Goal: Communication & Community: Ask a question

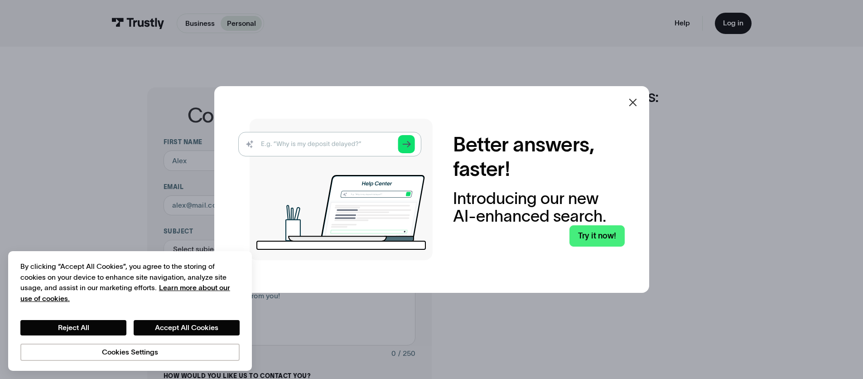
click at [634, 102] on icon at bounding box center [633, 102] width 11 height 11
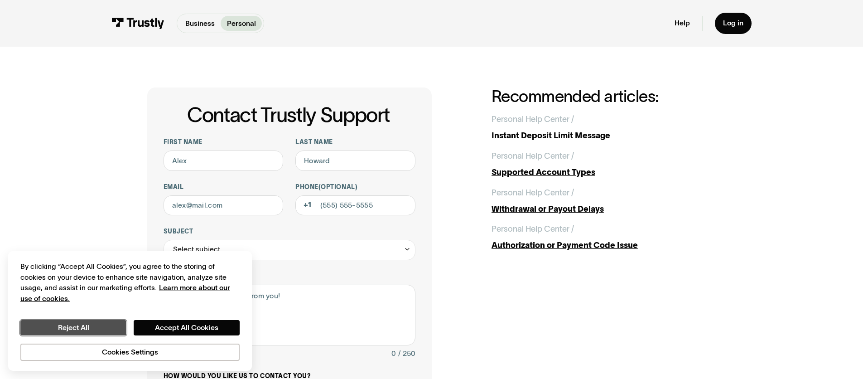
drag, startPoint x: 97, startPoint y: 332, endPoint x: 138, endPoint y: 301, distance: 51.5
click at [97, 332] on button "Reject All" at bounding box center [73, 327] width 106 height 15
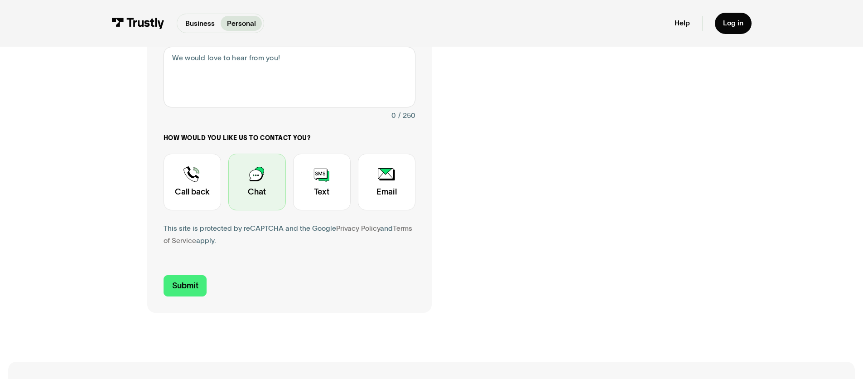
scroll to position [46, 0]
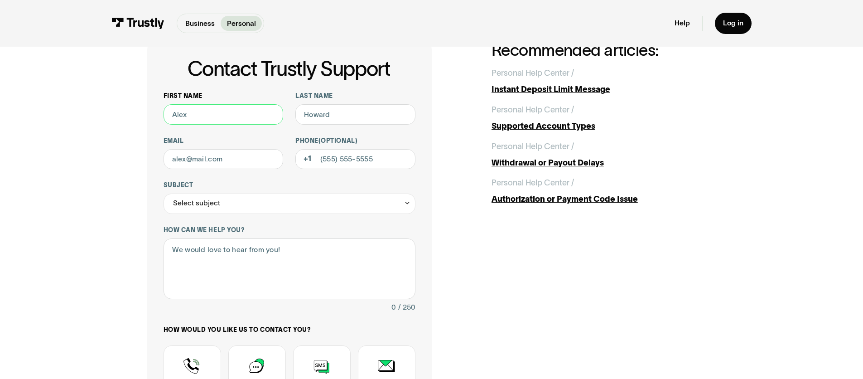
click at [232, 117] on input "First name" at bounding box center [224, 114] width 120 height 20
type input "[PERSON_NAME]"
type input "[EMAIL_ADDRESS][DOMAIN_NAME]"
type input "[PHONE_NUMBER]"
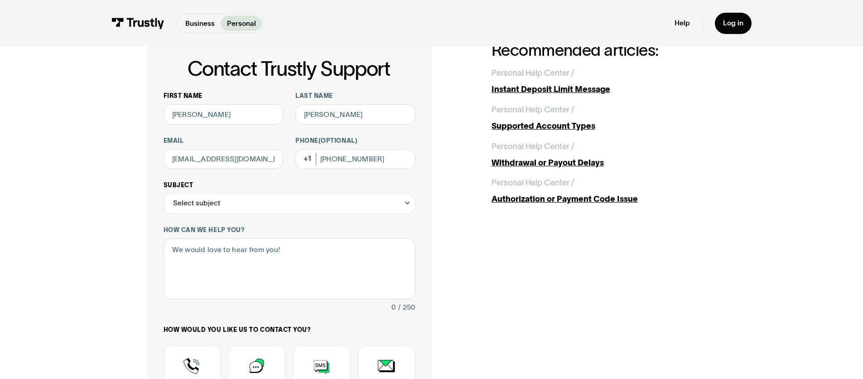
click at [245, 200] on div "Select subject" at bounding box center [290, 204] width 252 height 20
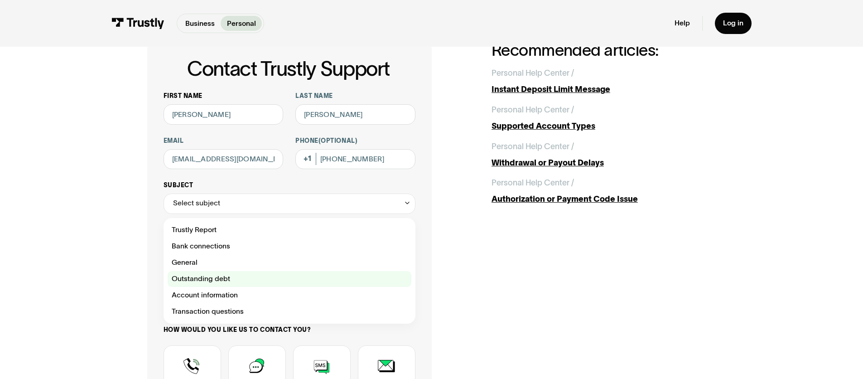
click at [237, 277] on div "Contact Trustly Support" at bounding box center [290, 279] width 244 height 16
type input "**********"
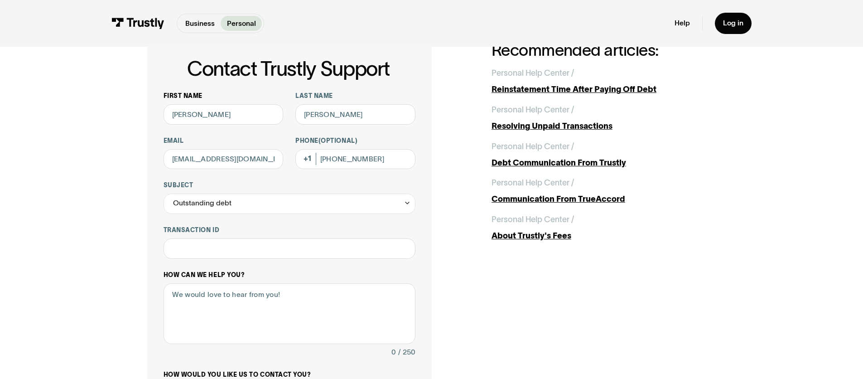
click at [244, 270] on div "**********" at bounding box center [290, 293] width 252 height 403
click at [241, 289] on textarea "How can we help you?" at bounding box center [290, 313] width 252 height 61
click at [241, 296] on textarea "How can we help you?" at bounding box center [290, 313] width 252 height 61
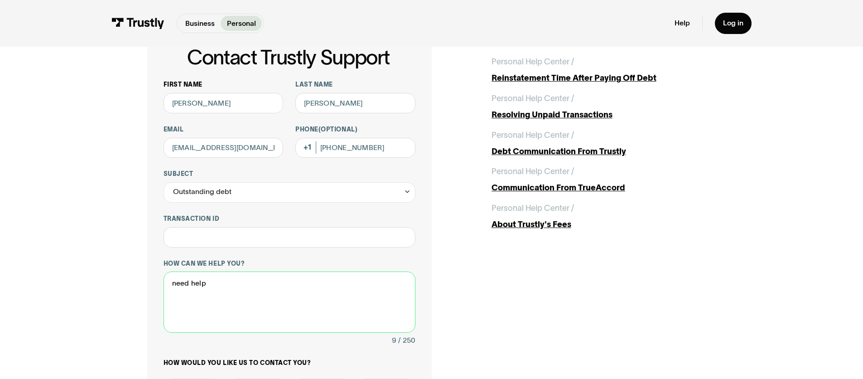
scroll to position [369, 0]
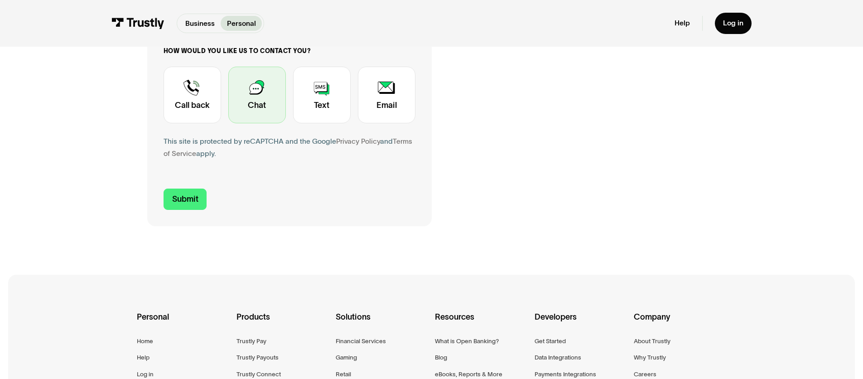
type textarea "need help"
click at [257, 106] on div "Contact Trustly Support" at bounding box center [257, 95] width 58 height 57
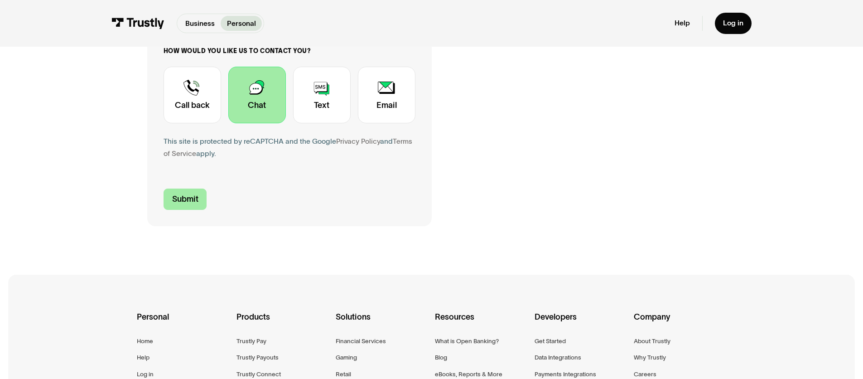
click at [192, 195] on input "Submit" at bounding box center [186, 199] width 44 height 21
type input "[PHONE_NUMBER]"
